Goal: Information Seeking & Learning: Find specific fact

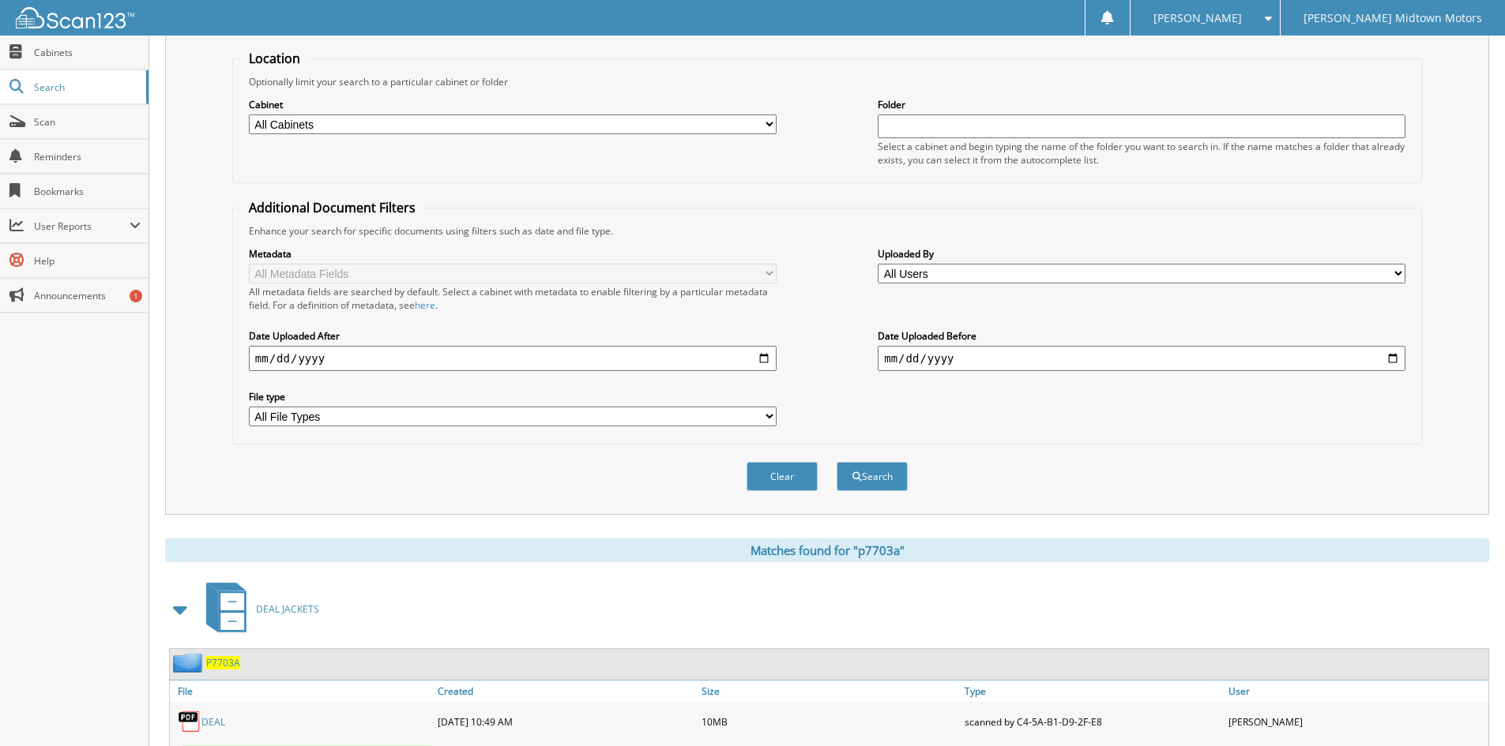
scroll to position [145, 0]
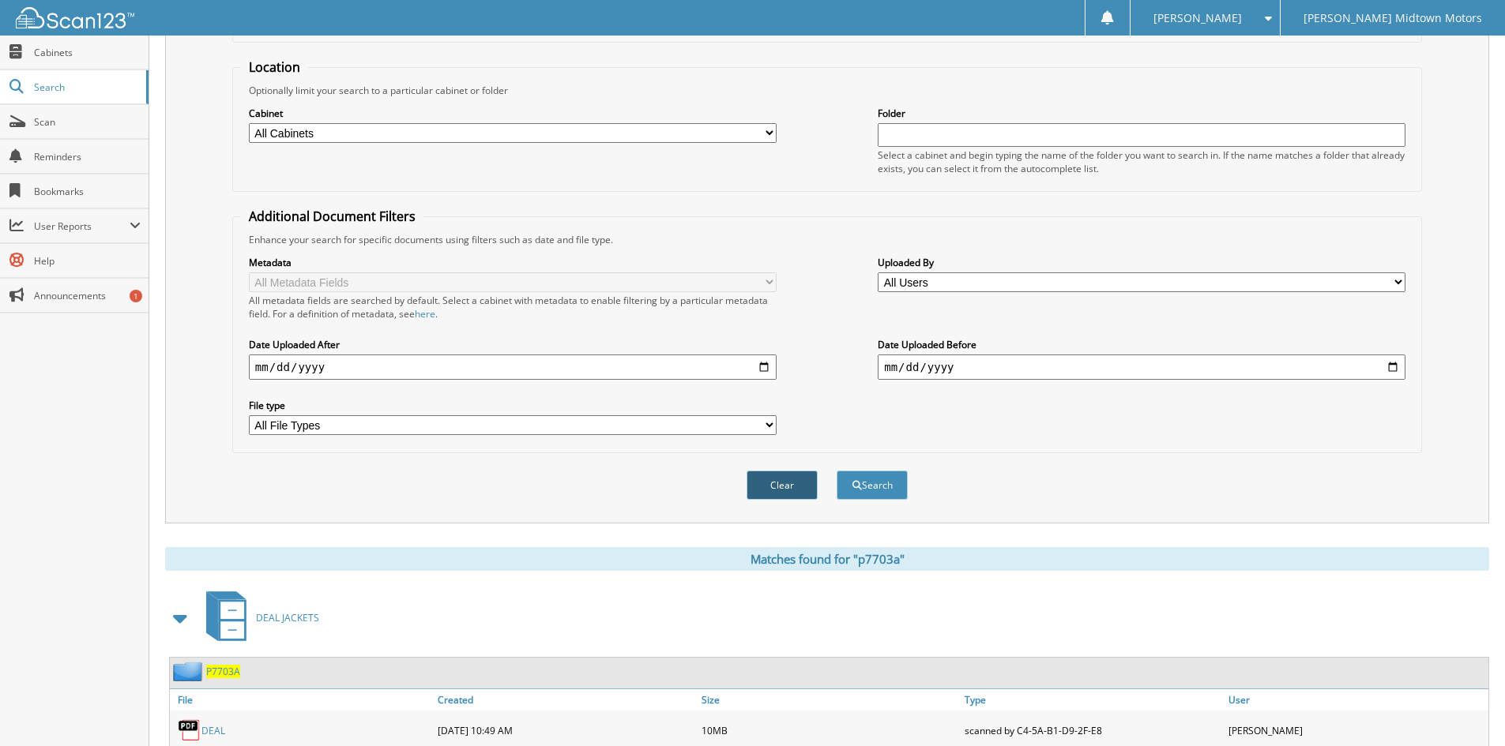
click at [762, 472] on button "Clear" at bounding box center [781, 485] width 71 height 29
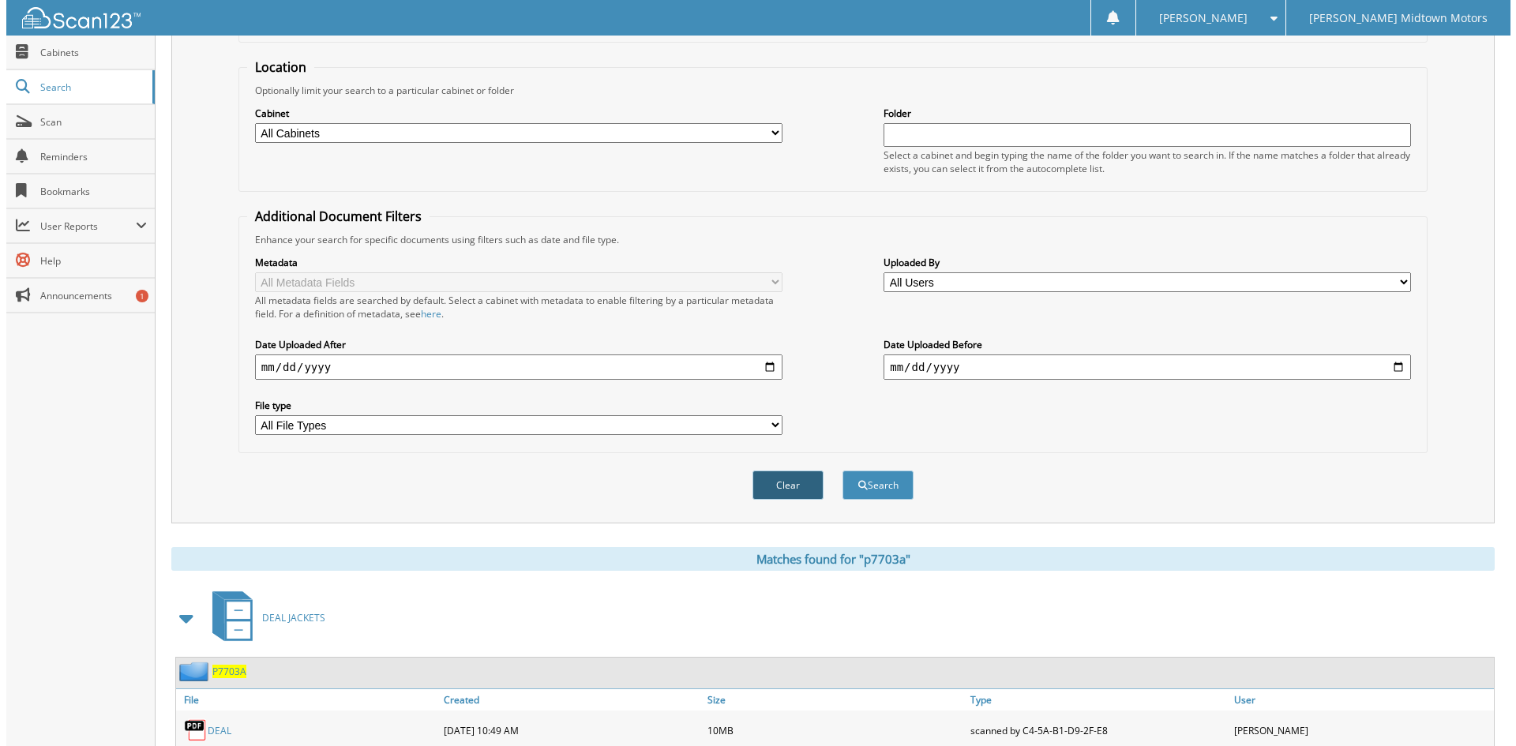
scroll to position [0, 0]
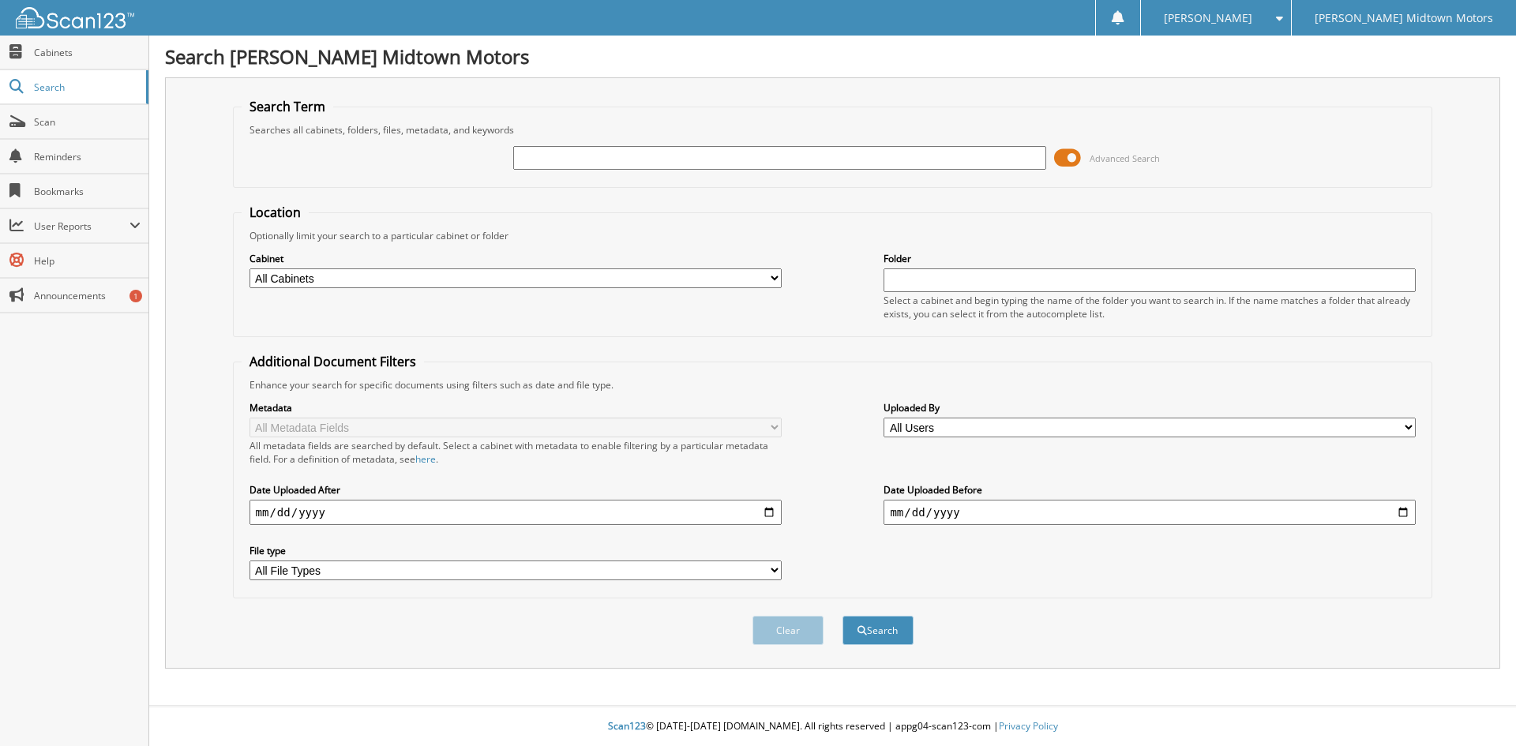
click at [655, 145] on div at bounding box center [779, 158] width 532 height 27
click at [656, 154] on input "text" at bounding box center [779, 158] width 532 height 24
type input "lubold"
click at [843, 616] on button "Search" at bounding box center [878, 630] width 71 height 29
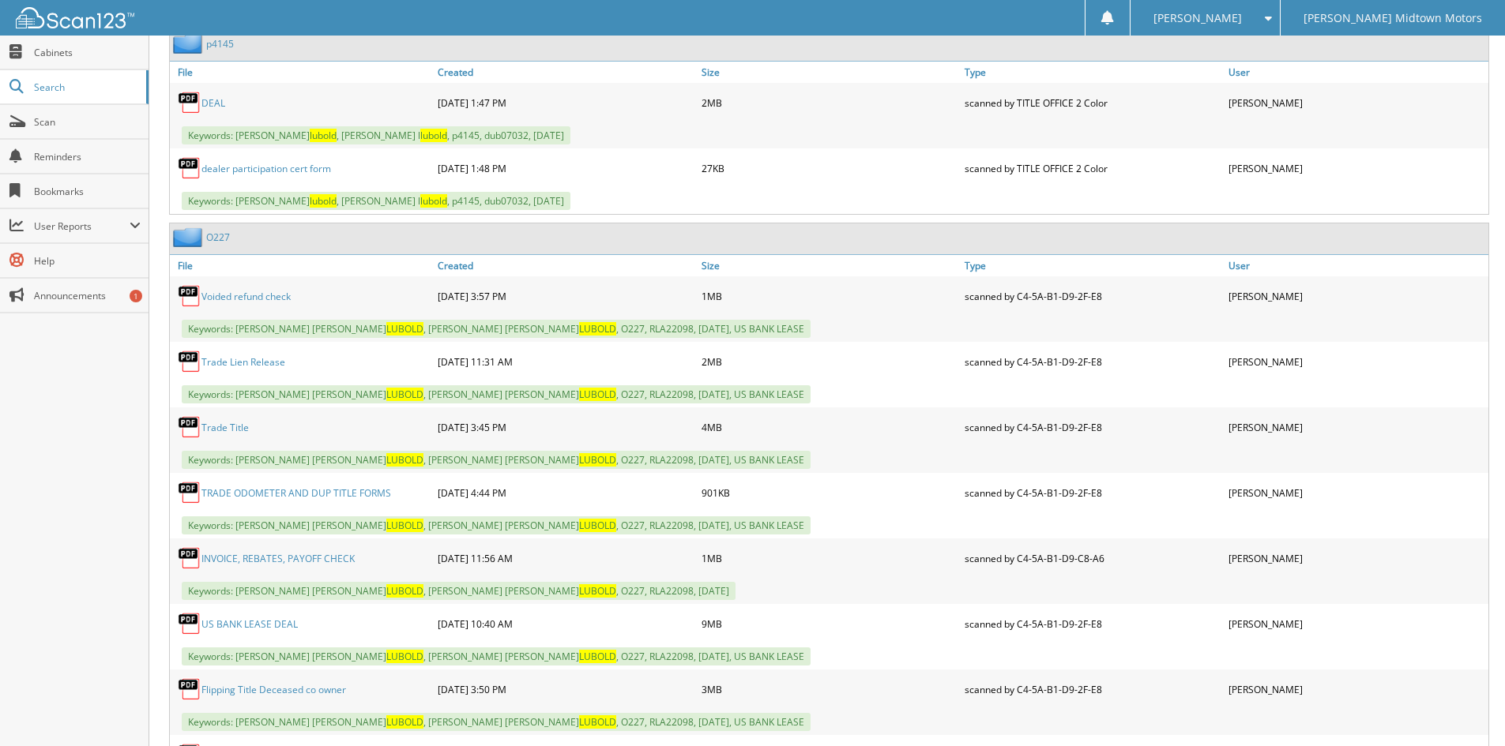
scroll to position [869, 0]
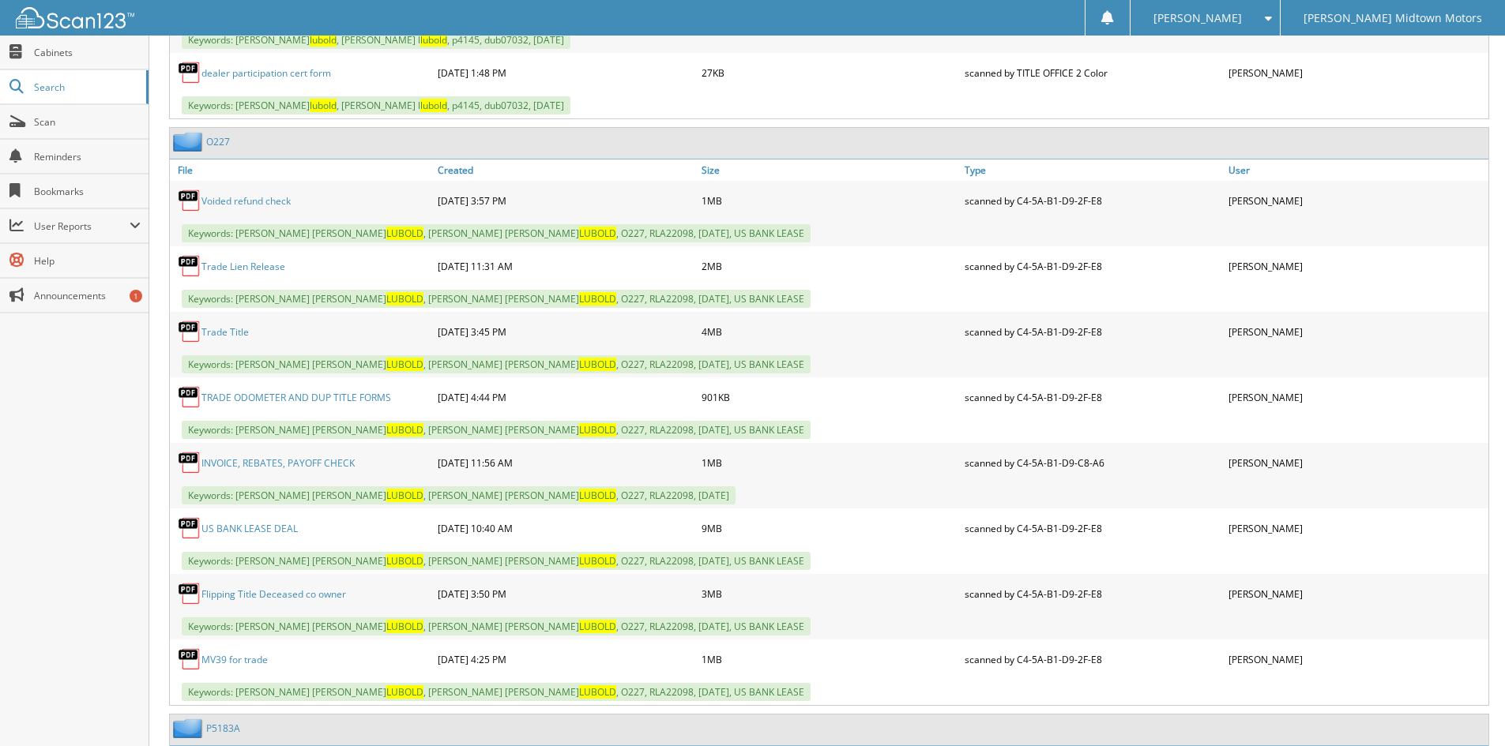
click at [279, 532] on link "US BANK LEASE DEAL" at bounding box center [249, 528] width 96 height 13
click at [855, 130] on div "O227" at bounding box center [829, 143] width 1318 height 31
